Goal: Check status: Check status

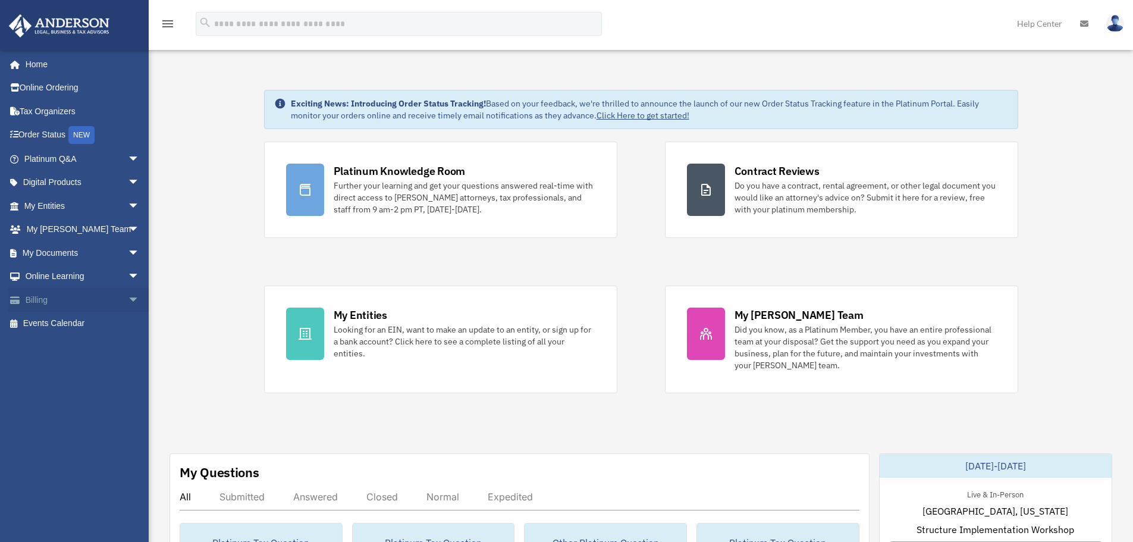
click at [105, 295] on link "Billing arrow_drop_down" at bounding box center [82, 300] width 149 height 24
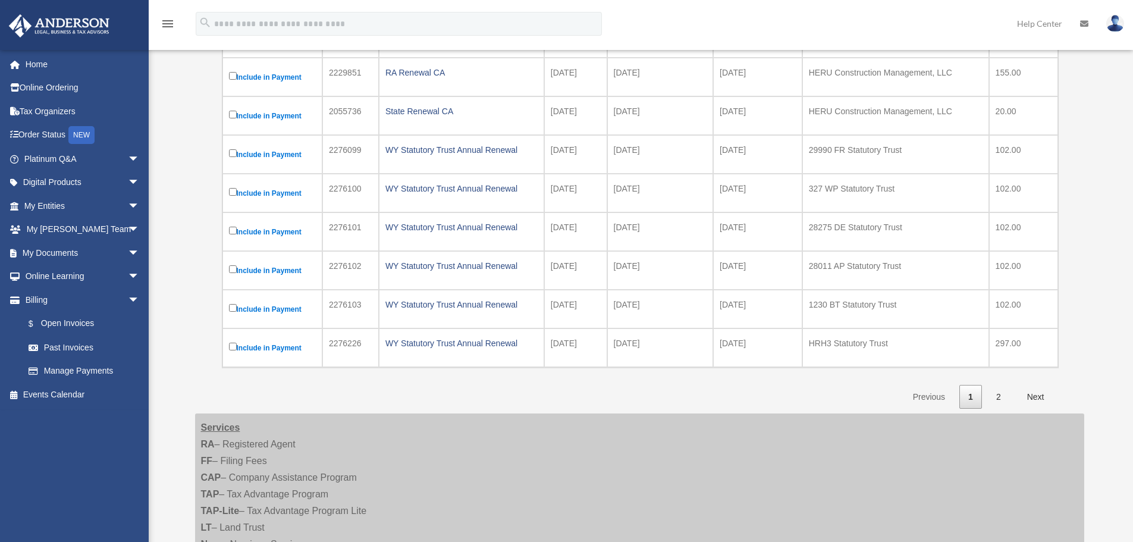
scroll to position [416, 0]
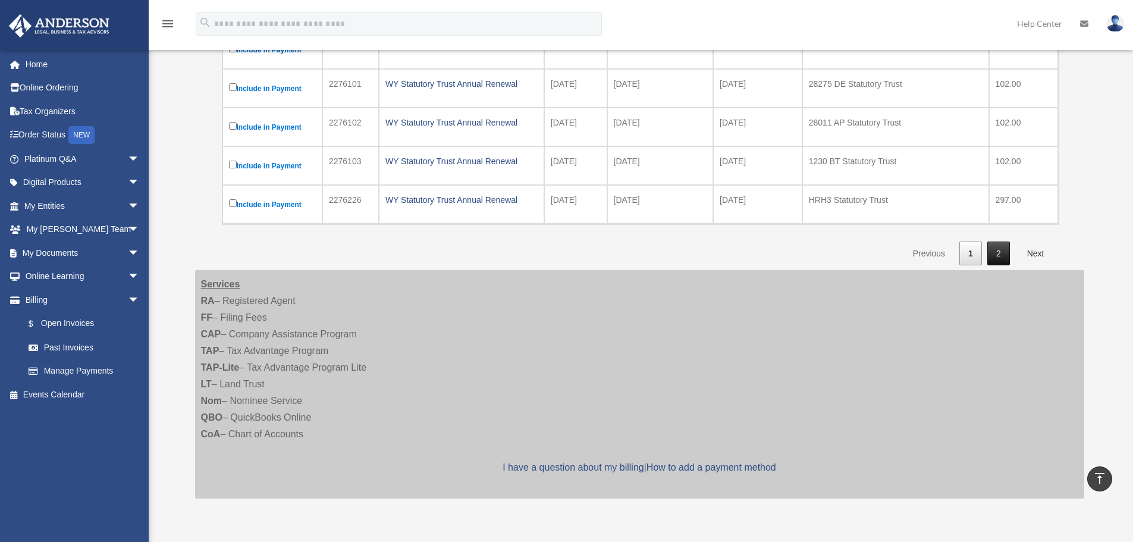
click at [995, 253] on link "2" at bounding box center [999, 254] width 23 height 24
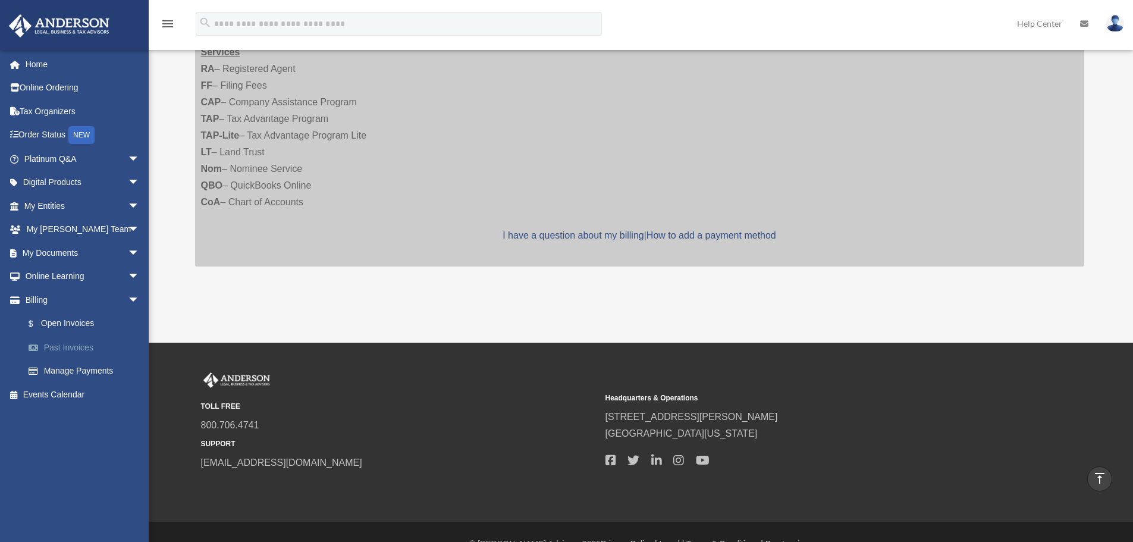
click at [80, 347] on link "Past Invoices" at bounding box center [87, 348] width 141 height 24
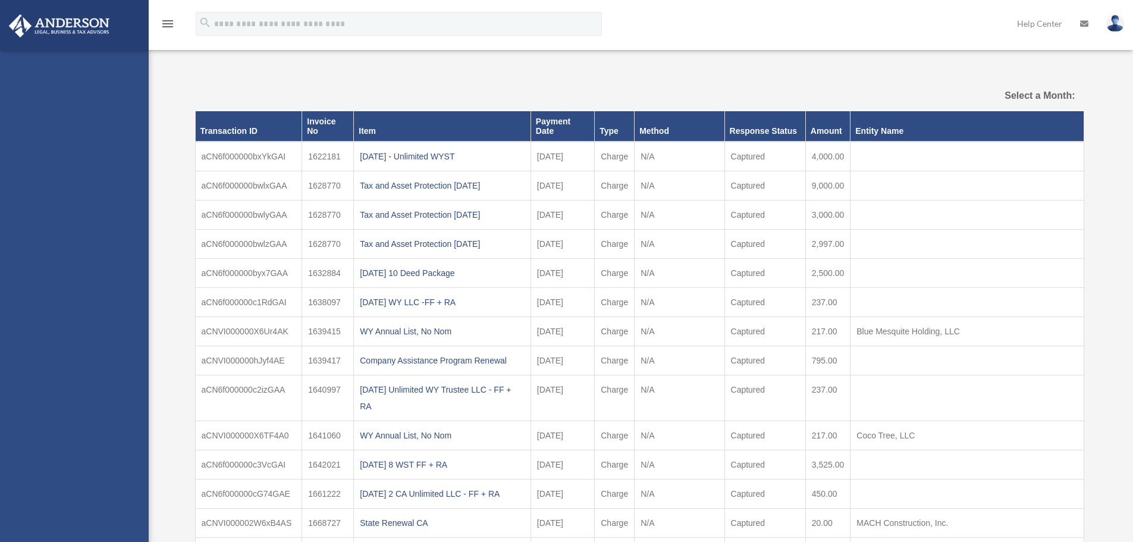
select select
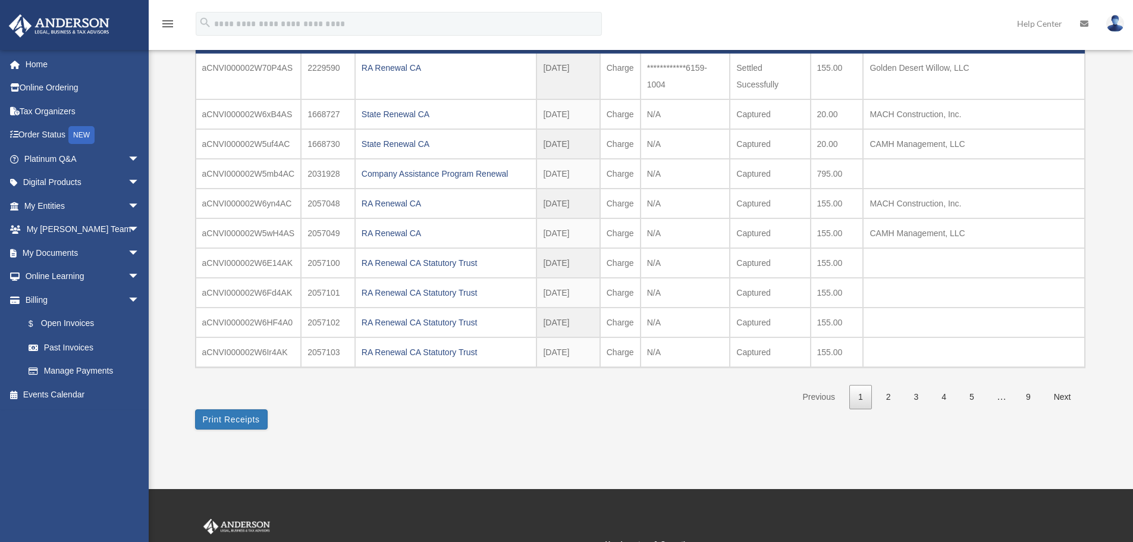
scroll to position [238, 0]
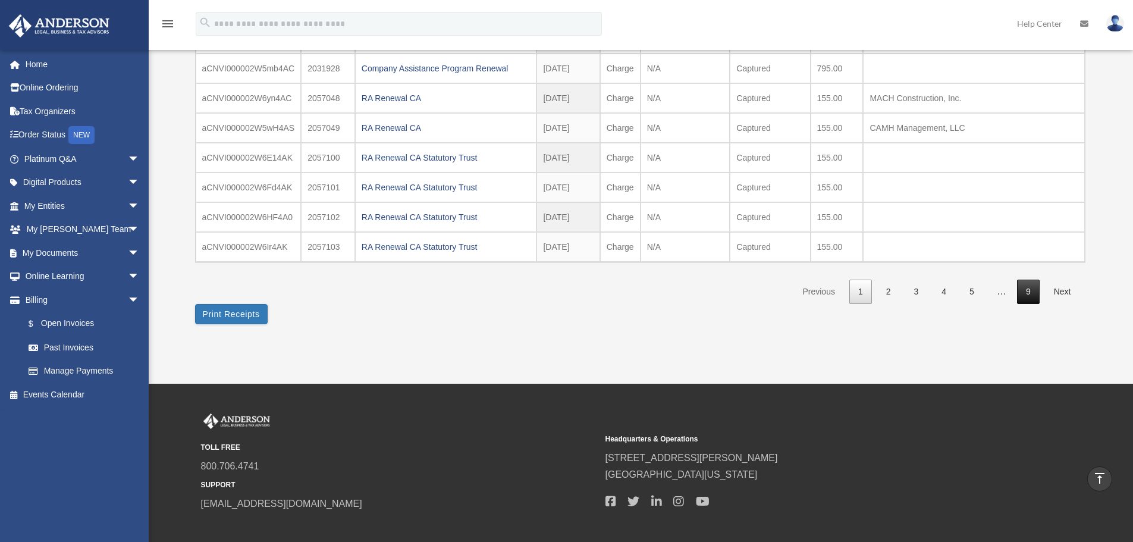
click at [1029, 290] on link "9" at bounding box center [1028, 292] width 23 height 24
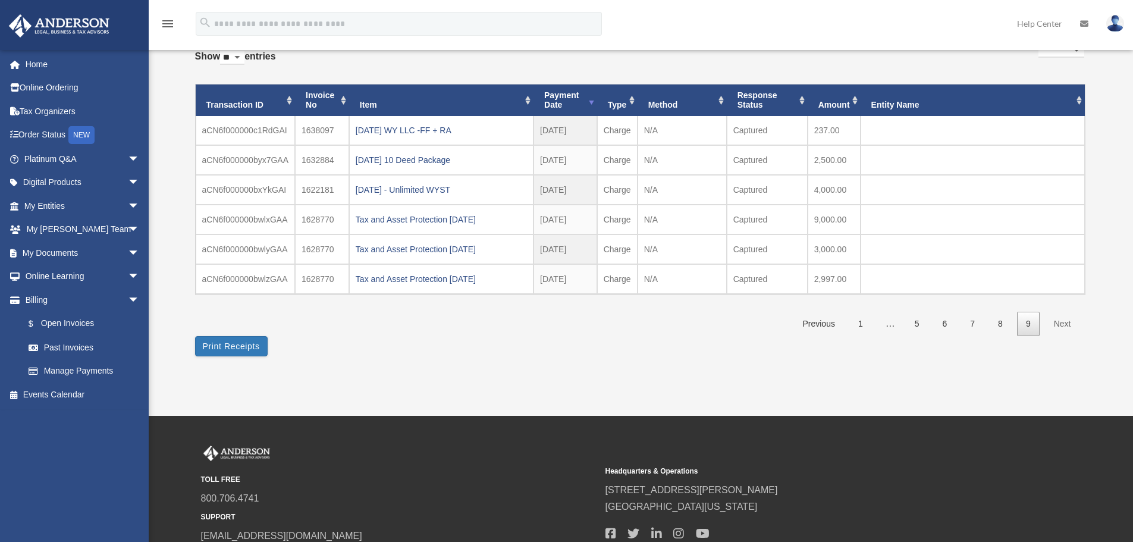
scroll to position [48, 0]
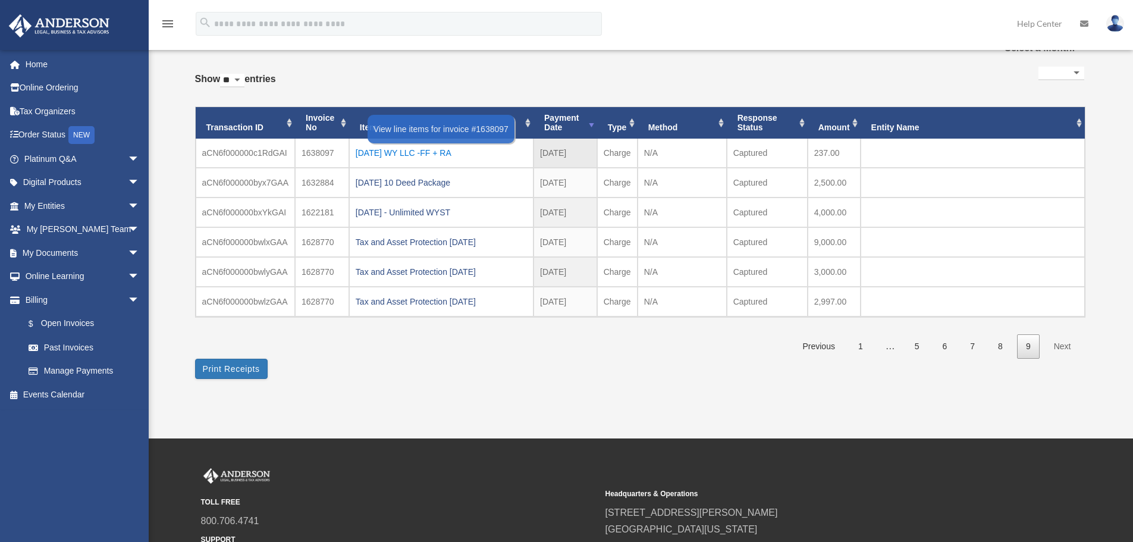
click at [423, 154] on div "2023.06.20 WY LLC -FF + RA" at bounding box center [441, 153] width 171 height 17
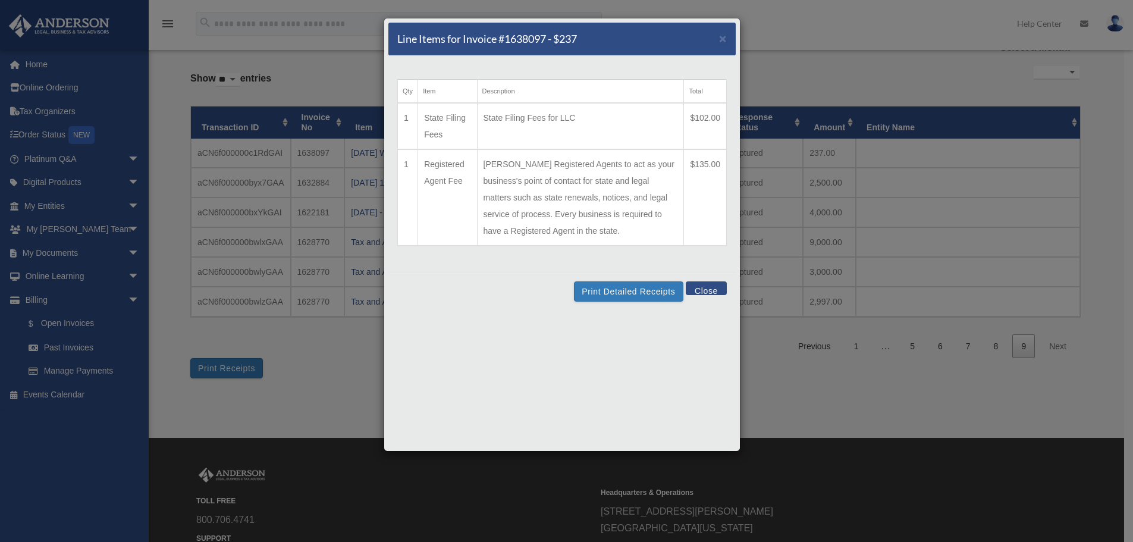
click at [721, 290] on button "Close" at bounding box center [706, 288] width 41 height 14
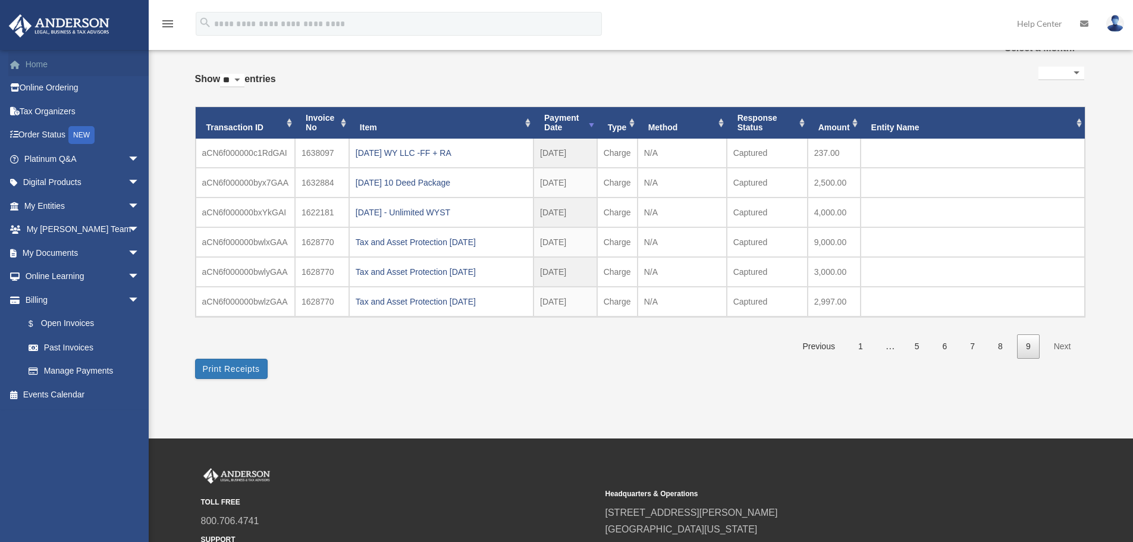
click at [42, 60] on link "Home" at bounding box center [82, 64] width 149 height 24
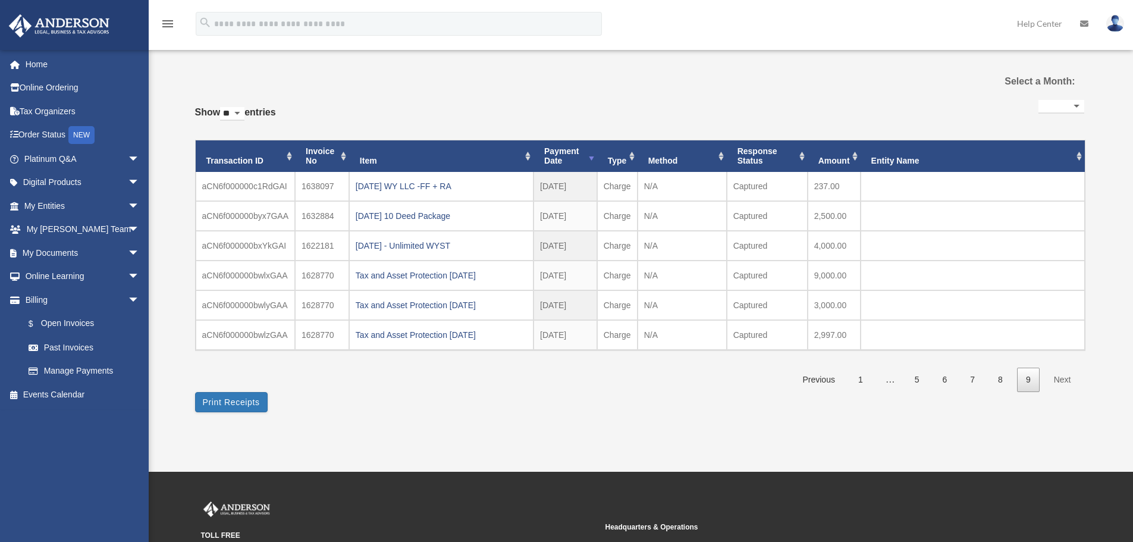
scroll to position [0, 0]
